Goal: Register for event/course

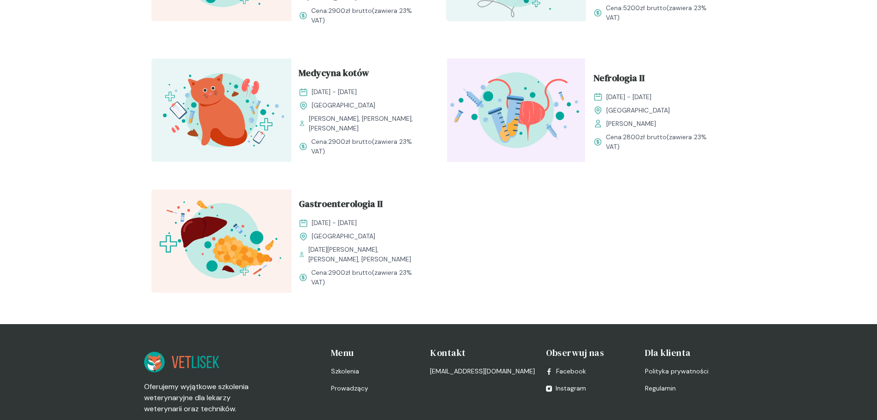
scroll to position [1153, 0]
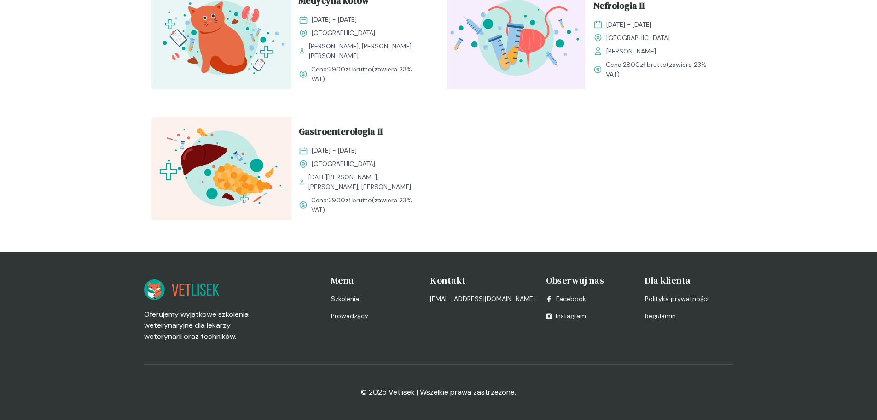
click at [659, 316] on span "Regulamin" at bounding box center [660, 316] width 31 height 10
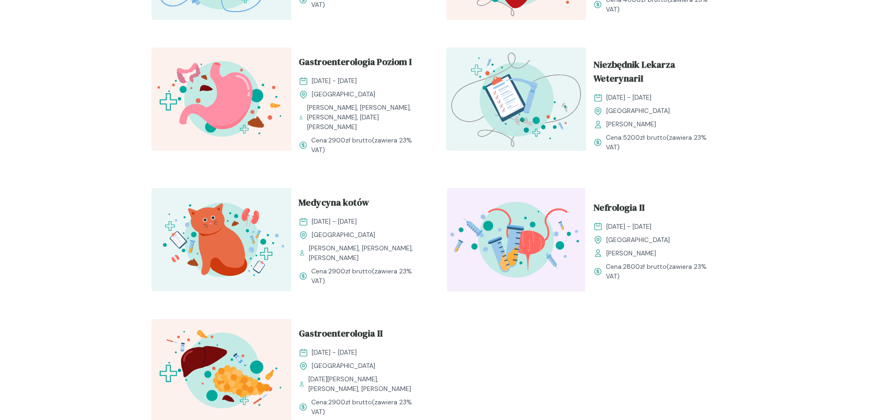
scroll to position [923, 0]
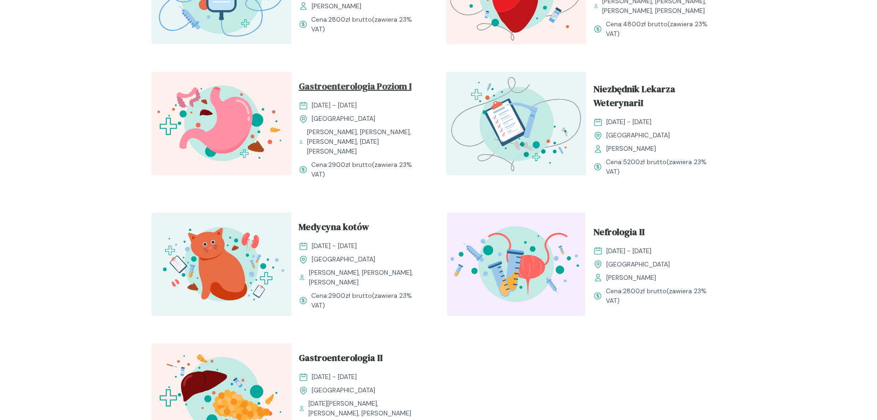
click at [326, 97] on span "Gastroenterologia Poziom I" at bounding box center [355, 88] width 113 height 18
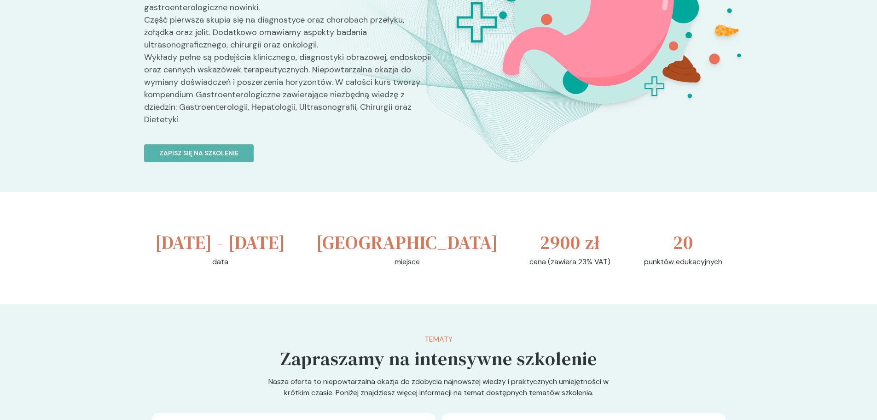
scroll to position [59, 0]
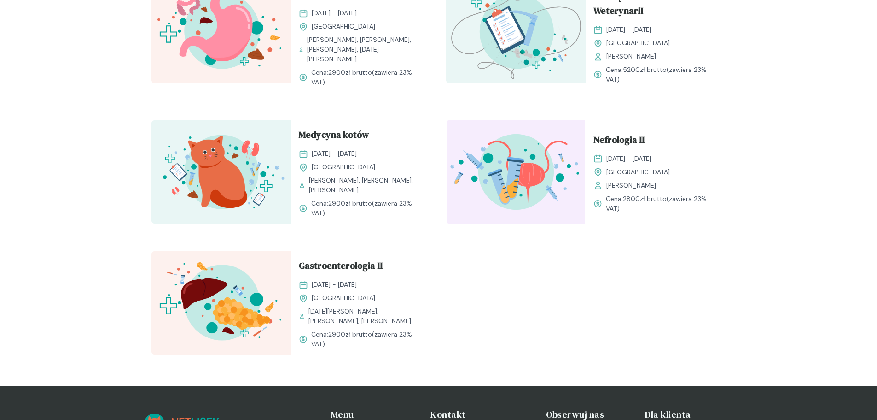
scroll to position [1153, 0]
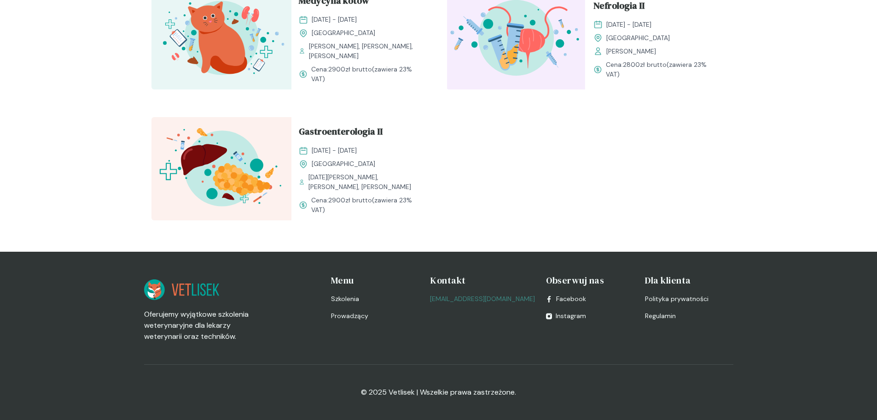
click at [468, 299] on link "[EMAIL_ADDRESS][DOMAIN_NAME]" at bounding box center [482, 299] width 105 height 10
